Goal: Obtain resource: Download file/media

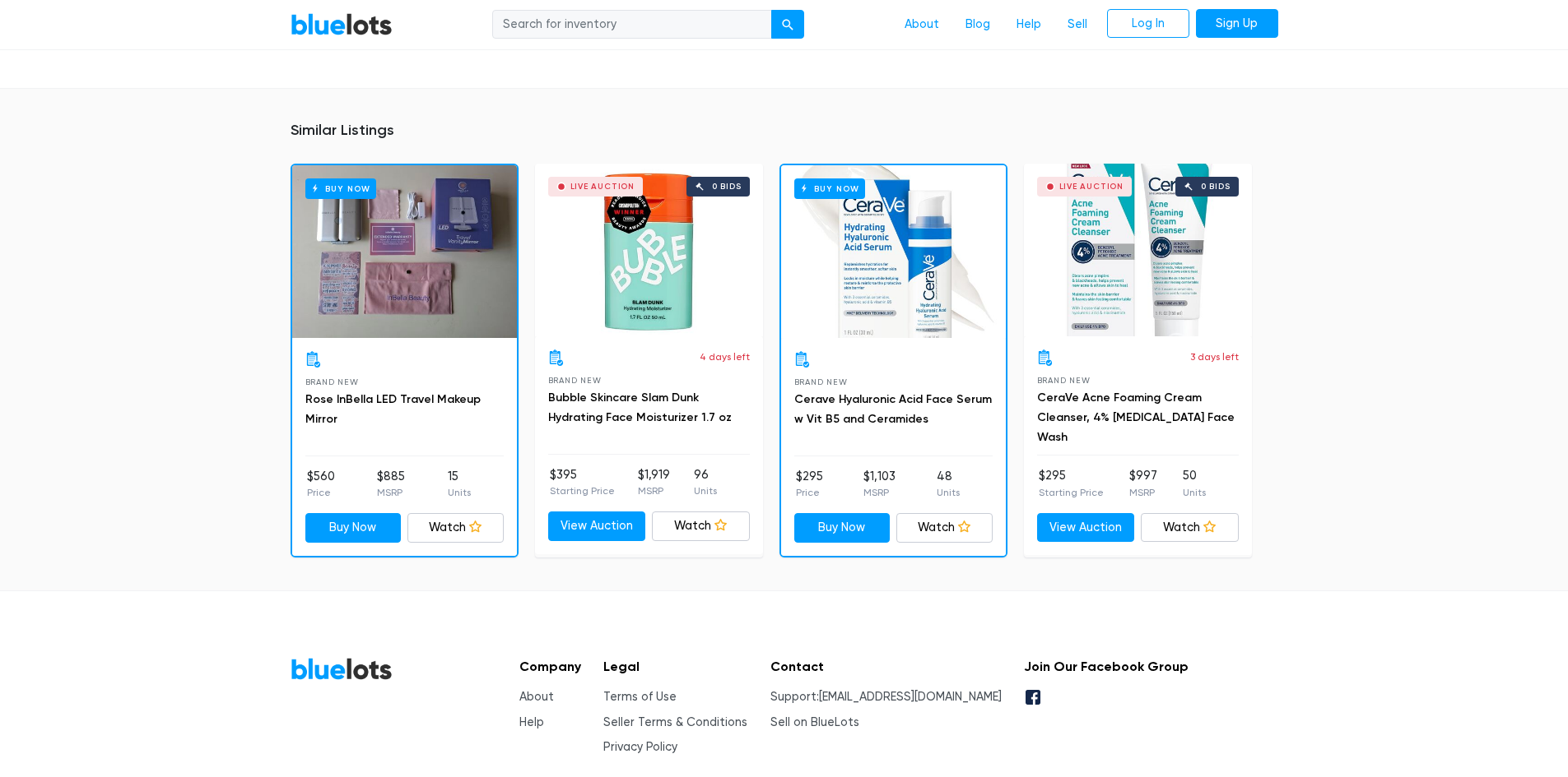
scroll to position [1514, 0]
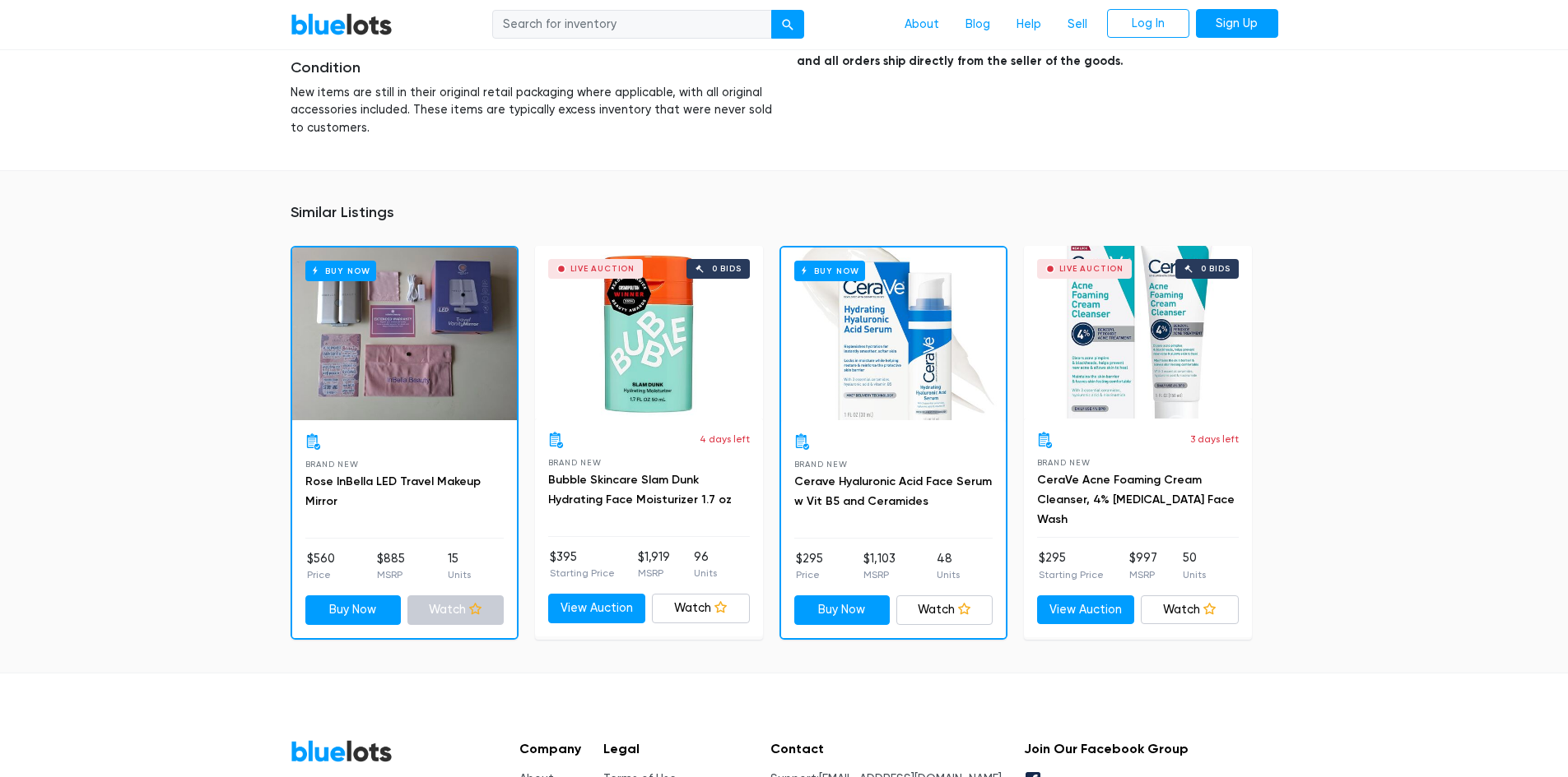
click at [445, 608] on link "Watch" at bounding box center [455, 610] width 97 height 29
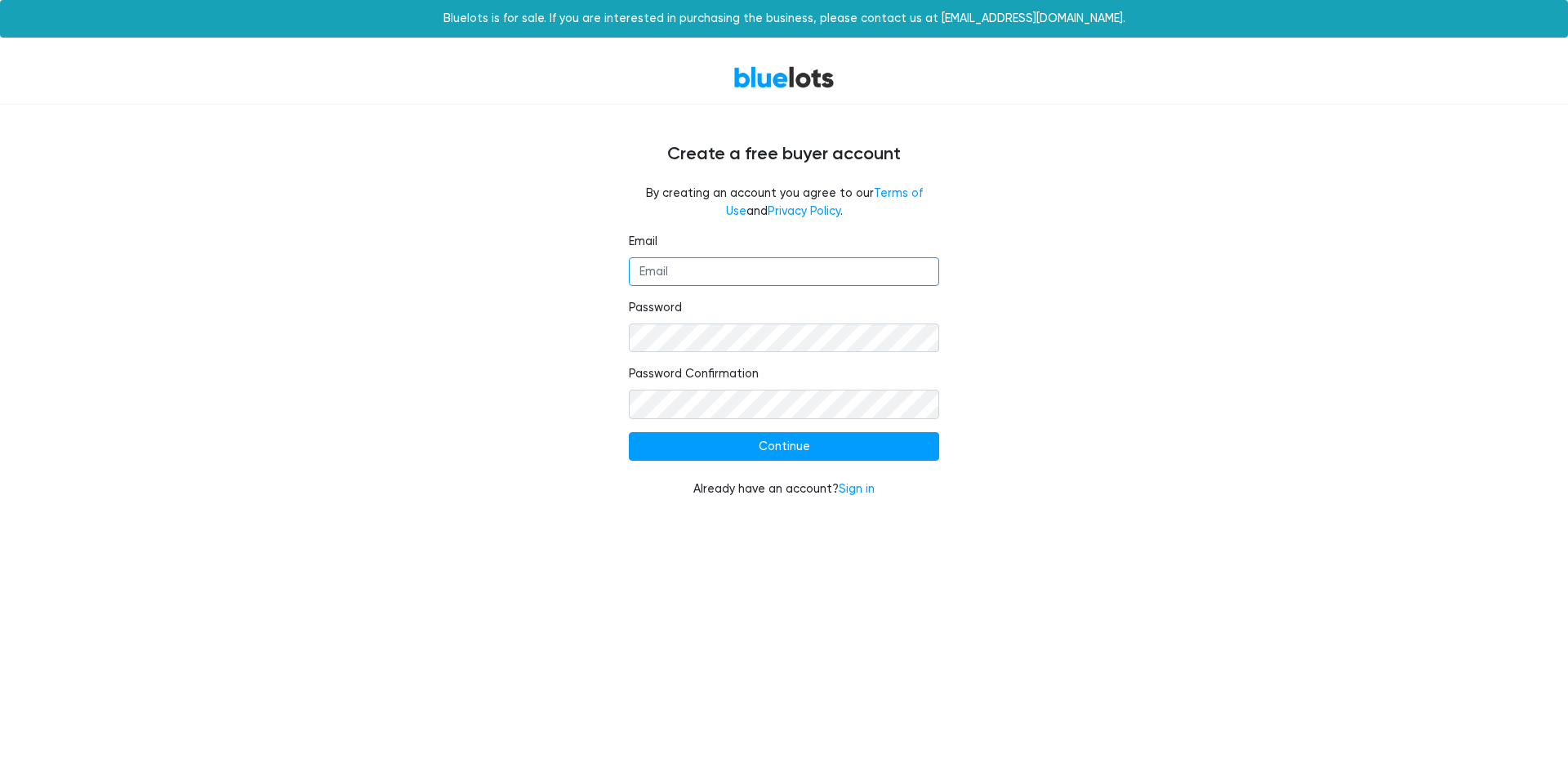
click at [722, 270] on input "Email" at bounding box center [784, 272] width 310 height 29
type input "yallen32000@yahoo.com"
click at [572, 455] on div "Email yallen32000@yahoo.com Password Password Confirmation Continue Already hav…" at bounding box center [784, 375] width 1005 height 285
click at [776, 454] on input "Continue" at bounding box center [784, 447] width 310 height 29
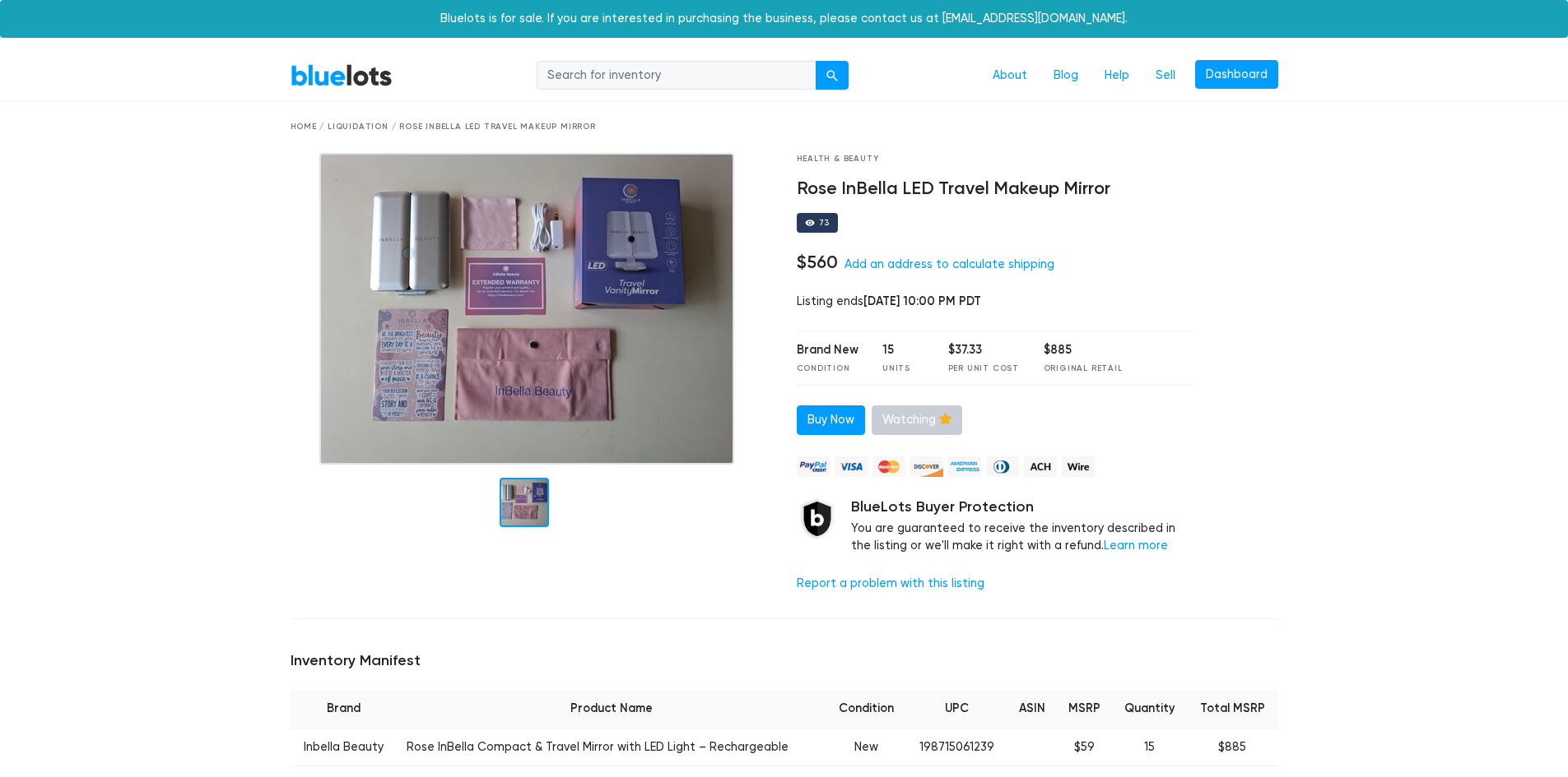
click at [903, 424] on link "Watching" at bounding box center [916, 419] width 90 height 29
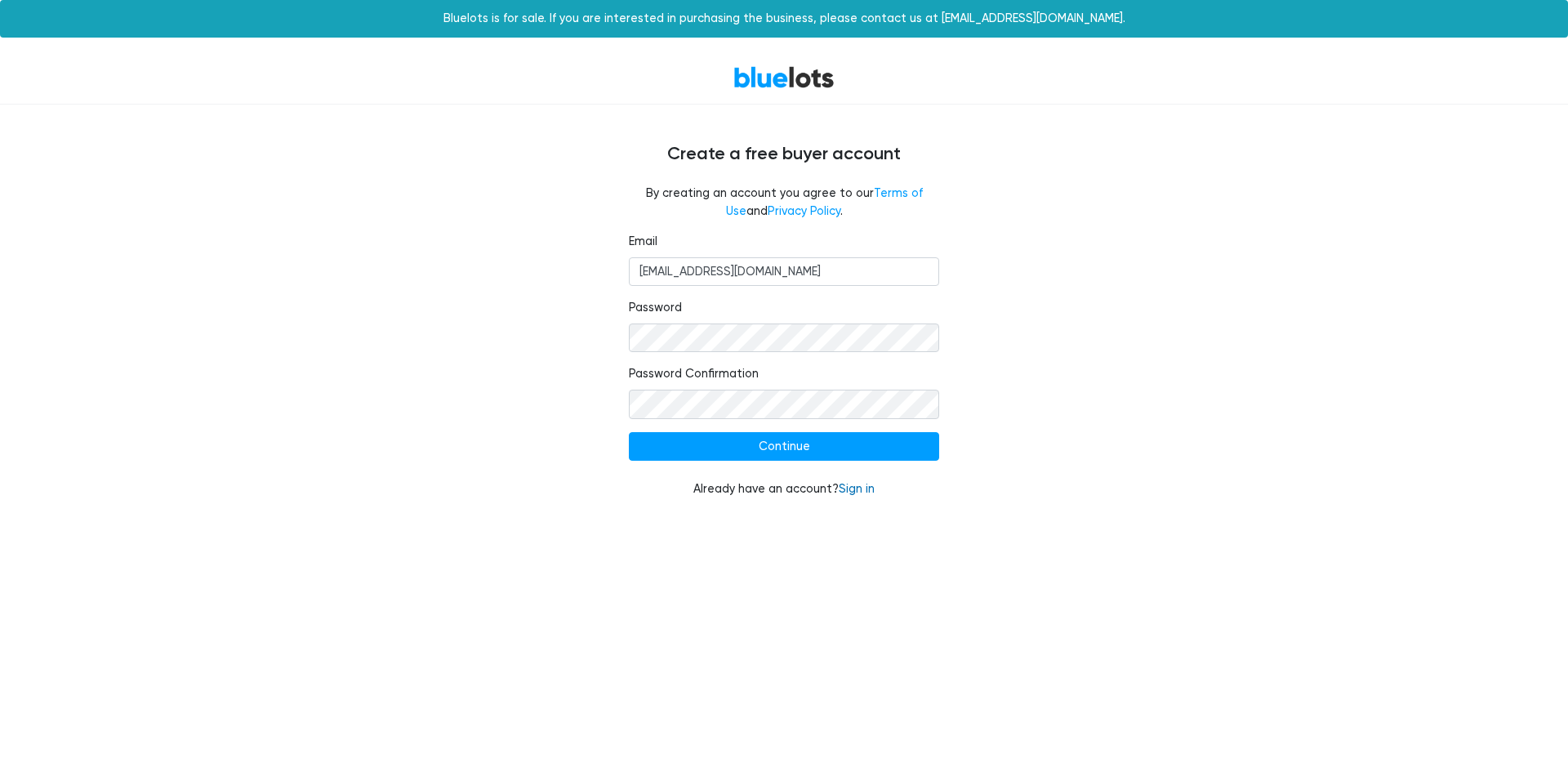
click at [862, 492] on link "Sign in" at bounding box center [856, 489] width 36 height 14
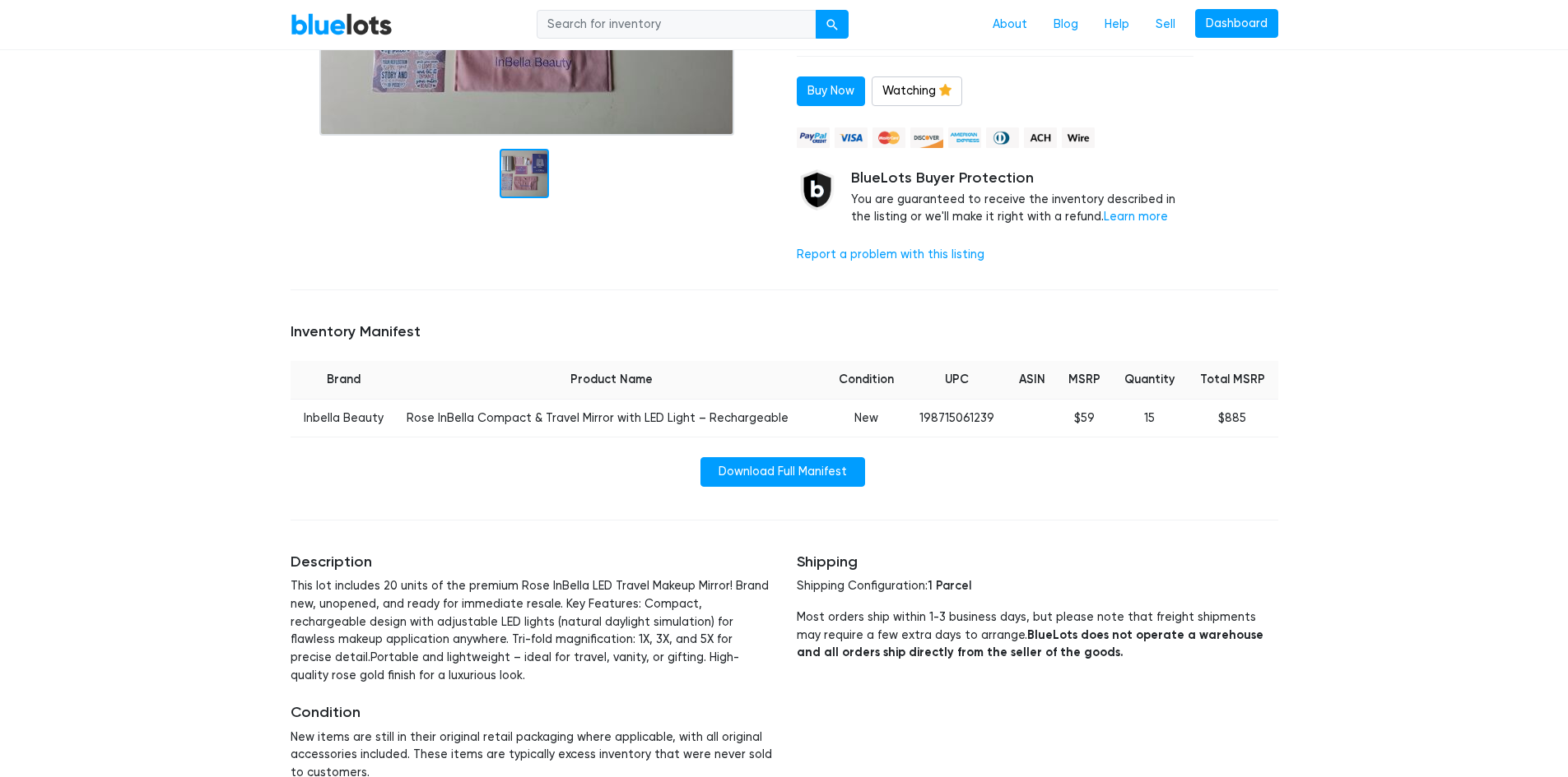
scroll to position [412, 0]
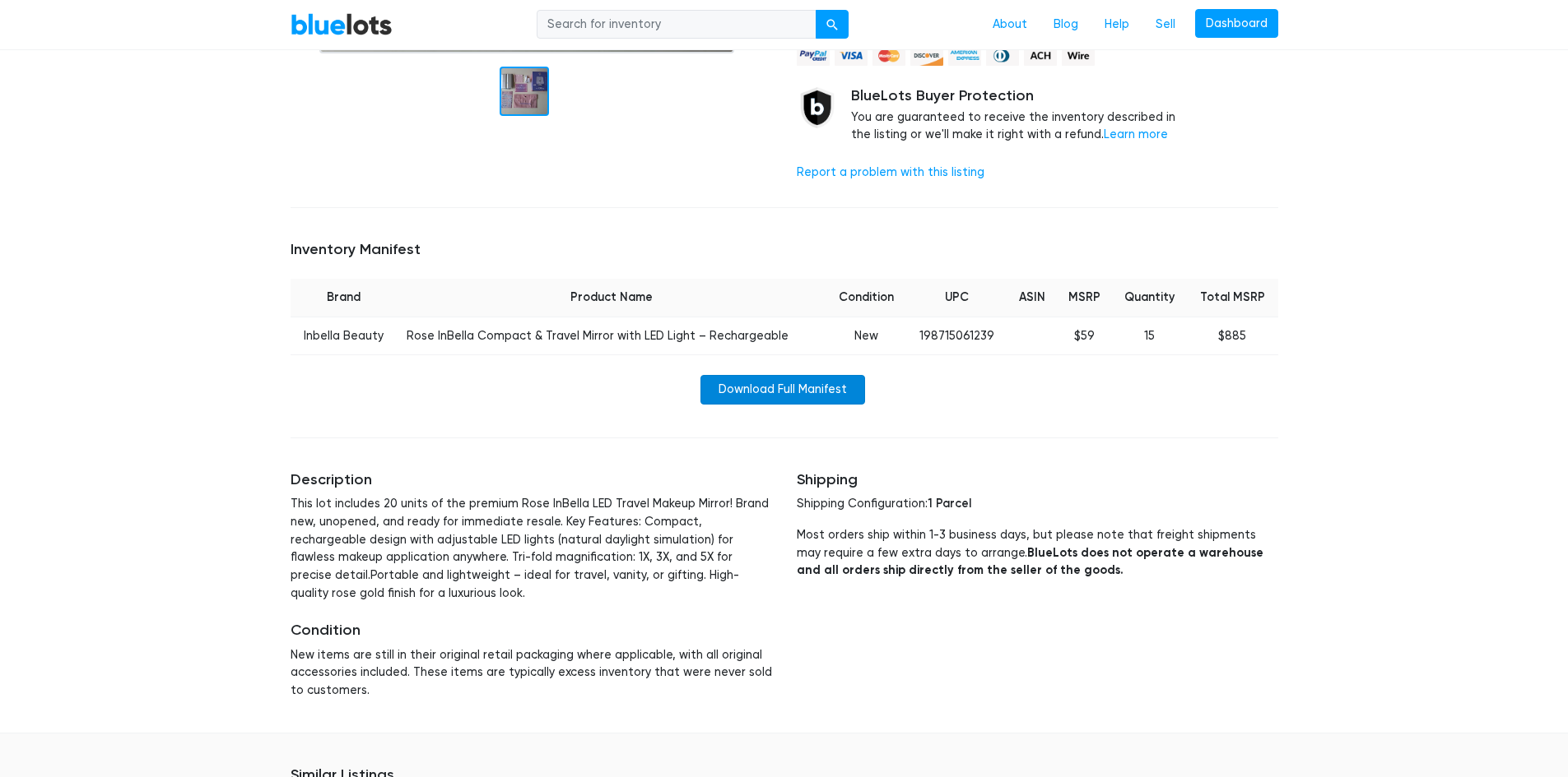
click at [775, 386] on link "Download Full Manifest" at bounding box center [783, 389] width 165 height 29
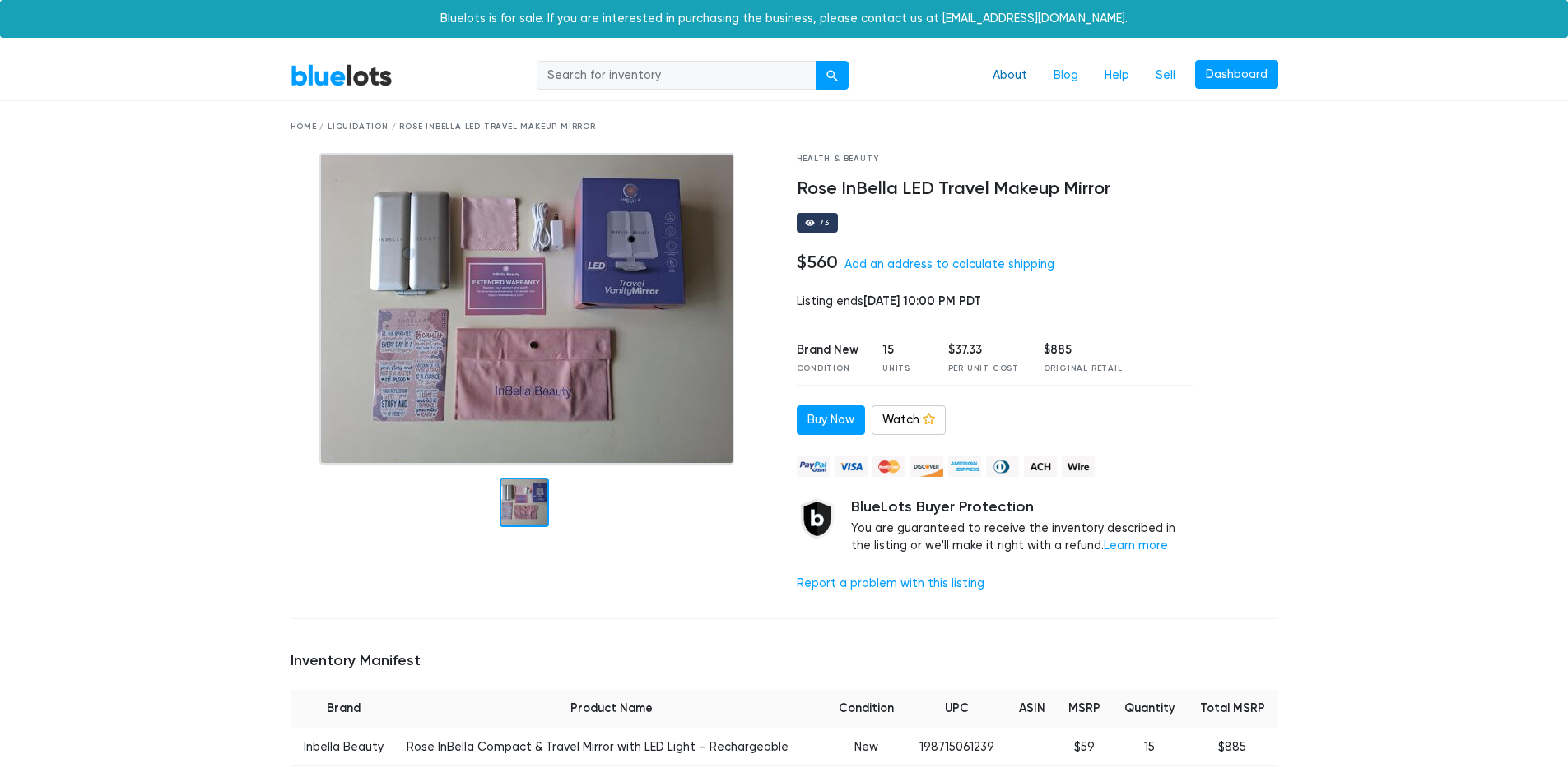
click at [1014, 74] on link "About" at bounding box center [1009, 75] width 61 height 31
